Goal: Task Accomplishment & Management: Manage account settings

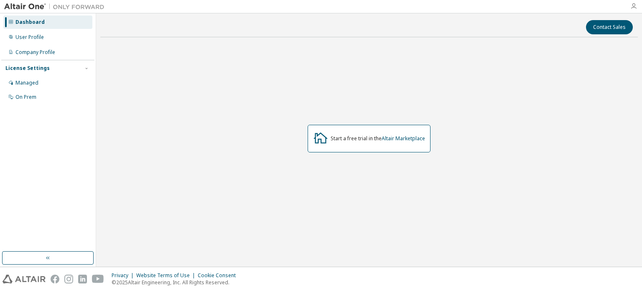
click at [636, 6] on icon "button" at bounding box center [633, 6] width 7 height 7
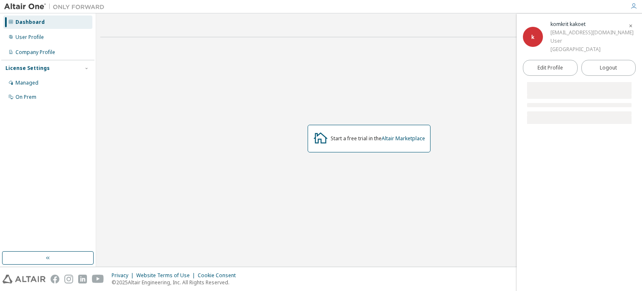
click at [531, 38] on span "k" at bounding box center [532, 36] width 3 height 7
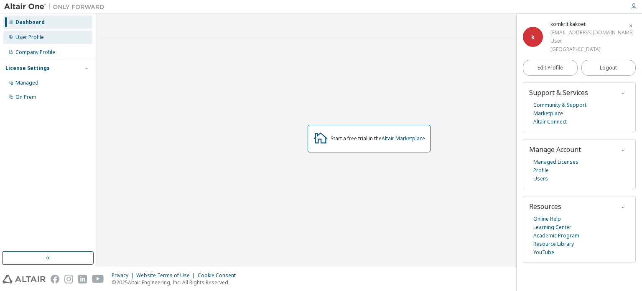
click at [45, 35] on div "User Profile" at bounding box center [47, 37] width 89 height 13
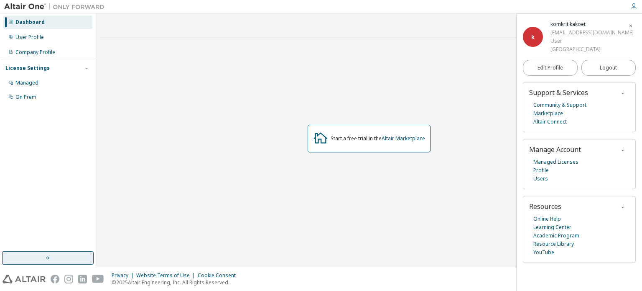
click at [74, 254] on button "button" at bounding box center [48, 257] width 92 height 13
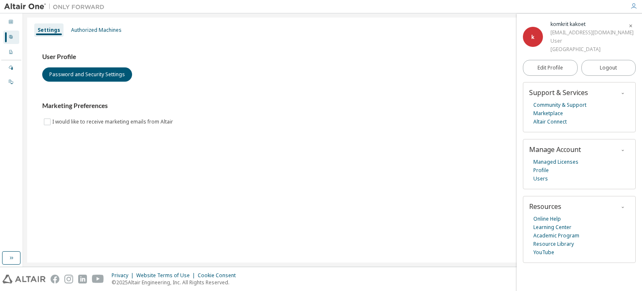
click at [631, 23] on icon "button" at bounding box center [630, 25] width 5 height 7
